Goal: Task Accomplishment & Management: Use online tool/utility

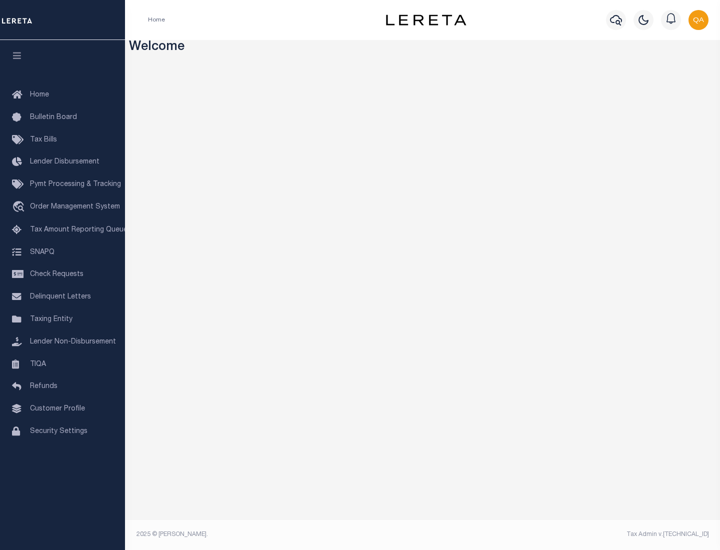
click at [63, 275] on span "Check Requests" at bounding box center [57, 274] width 54 height 7
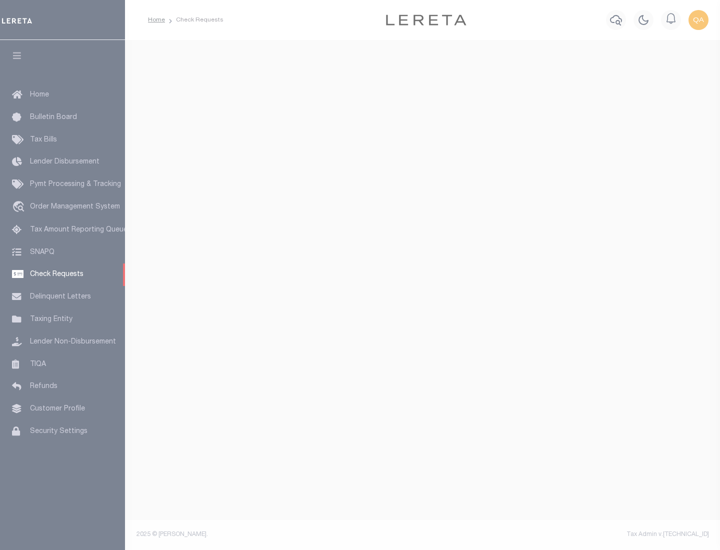
select select "50"
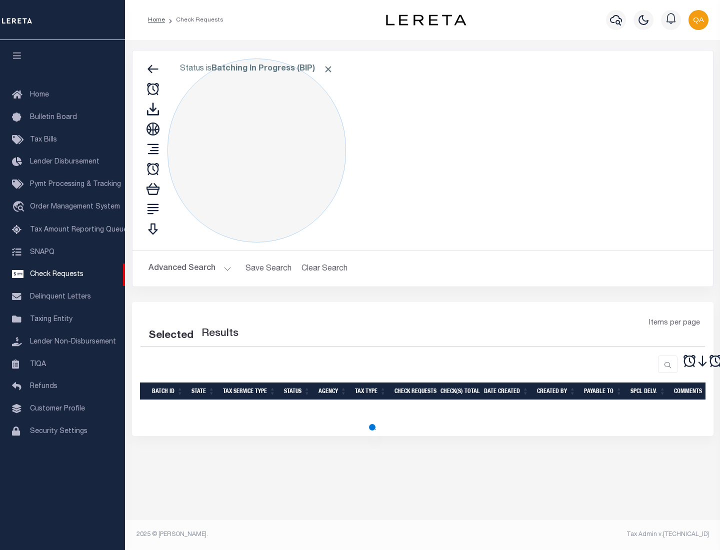
select select "50"
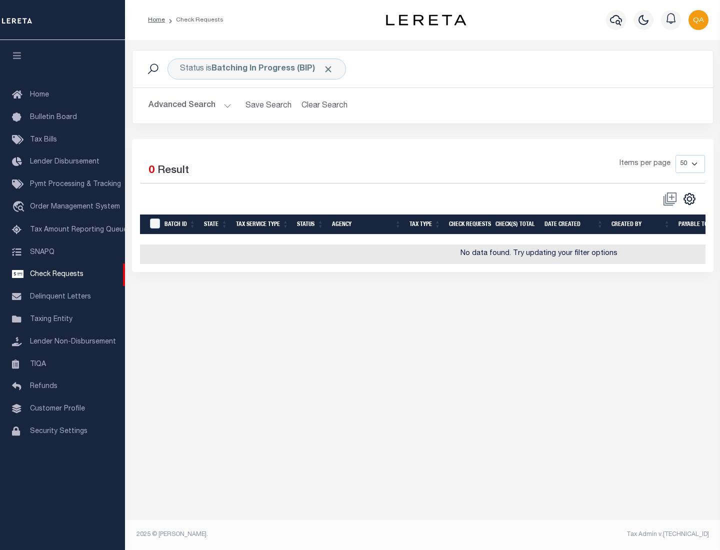
click at [329, 69] on span "Click to Remove" at bounding box center [328, 69] width 11 height 11
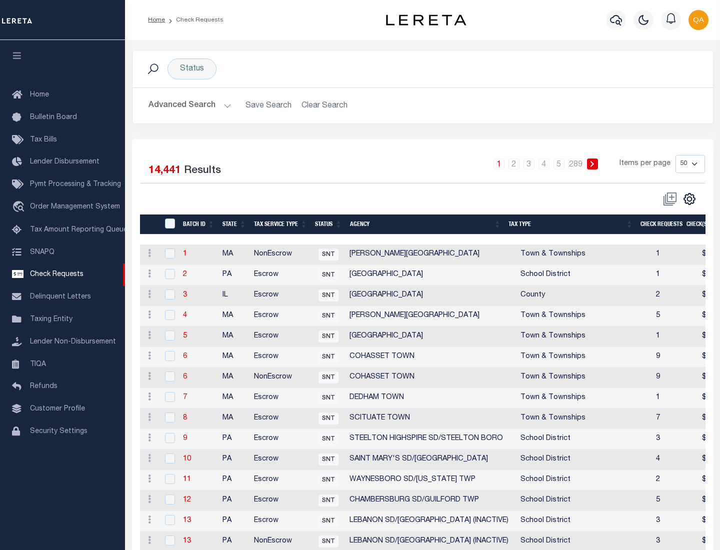
scroll to position [482, 0]
